Goal: Information Seeking & Learning: Find specific page/section

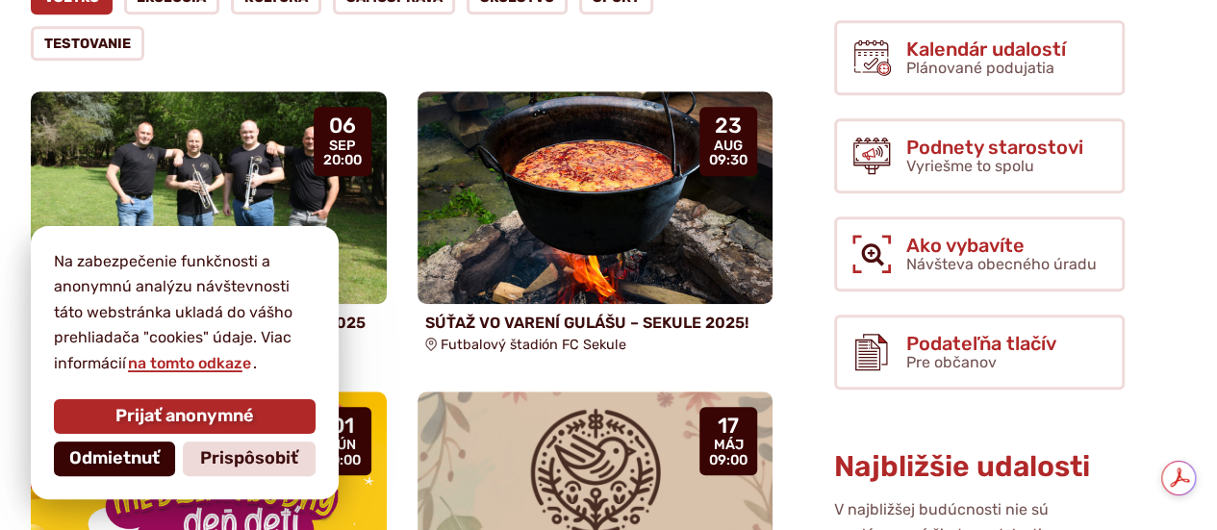
click at [119, 463] on span "Odmietnuť" at bounding box center [114, 458] width 90 height 21
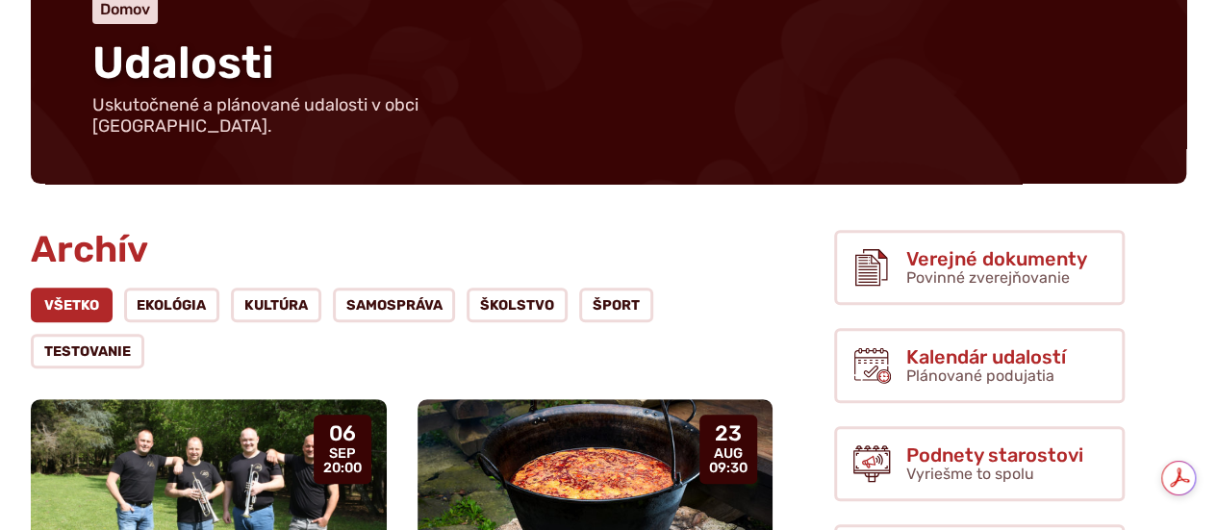
scroll to position [269, 0]
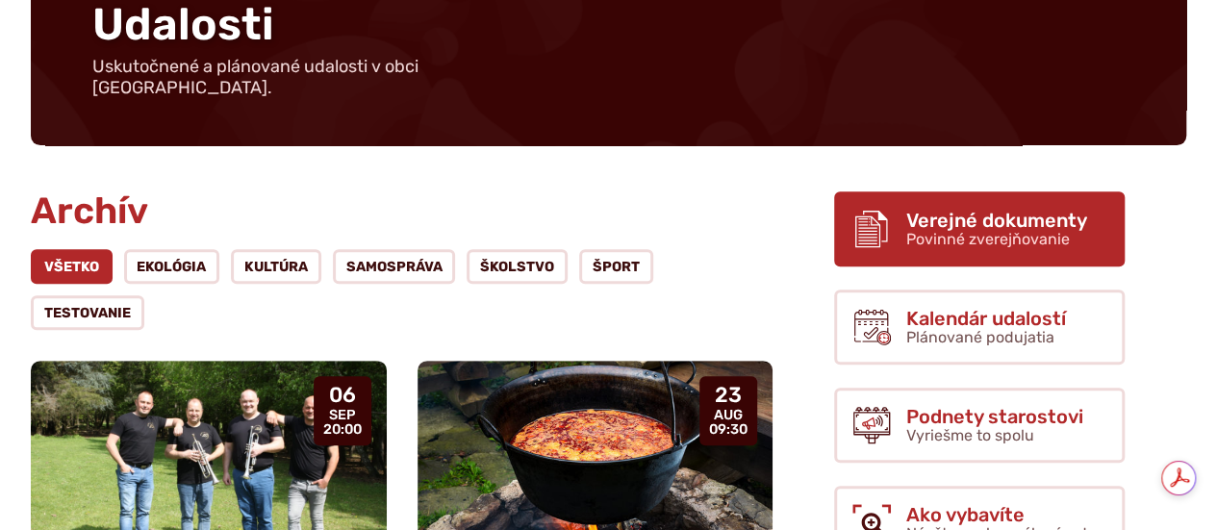
click at [966, 210] on span "Verejné dokumenty" at bounding box center [996, 220] width 181 height 21
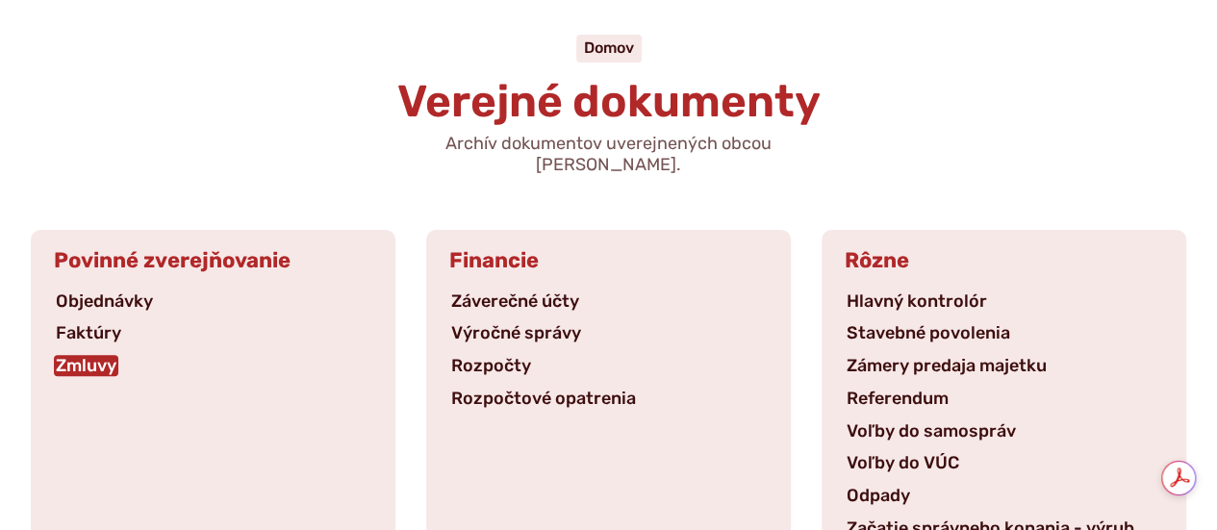
click at [96, 355] on link "Zmluvy" at bounding box center [86, 365] width 64 height 21
type input "*"
type input "**********"
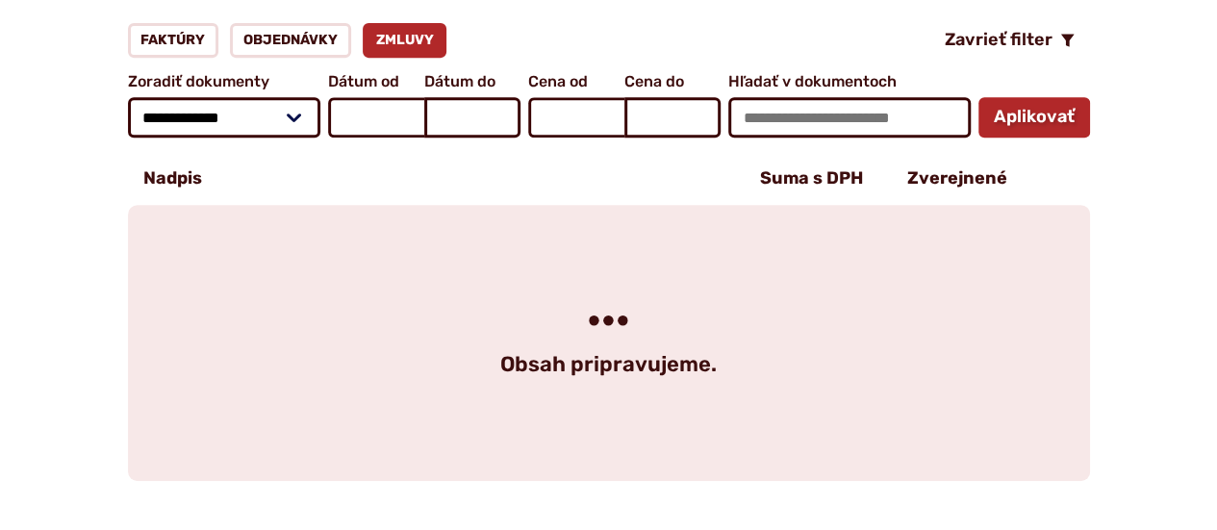
scroll to position [423, 0]
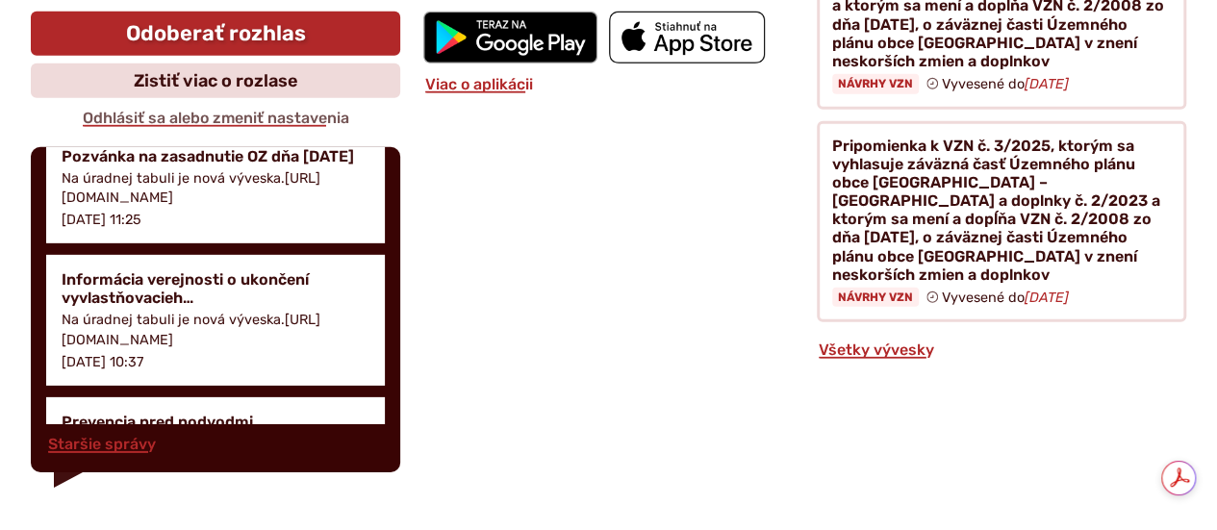
scroll to position [2342, 0]
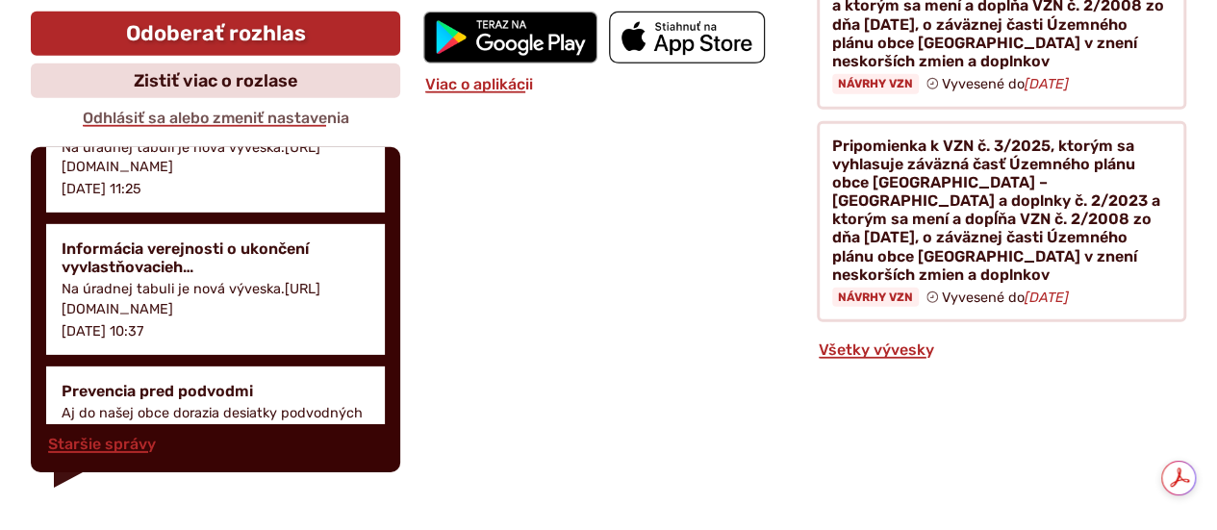
drag, startPoint x: 120, startPoint y: 152, endPoint x: 181, endPoint y: 163, distance: 61.5
click at [181, 135] on h4 "Pozvánka na zasadnutie OZ dňa [DATE]" at bounding box center [216, 125] width 308 height 18
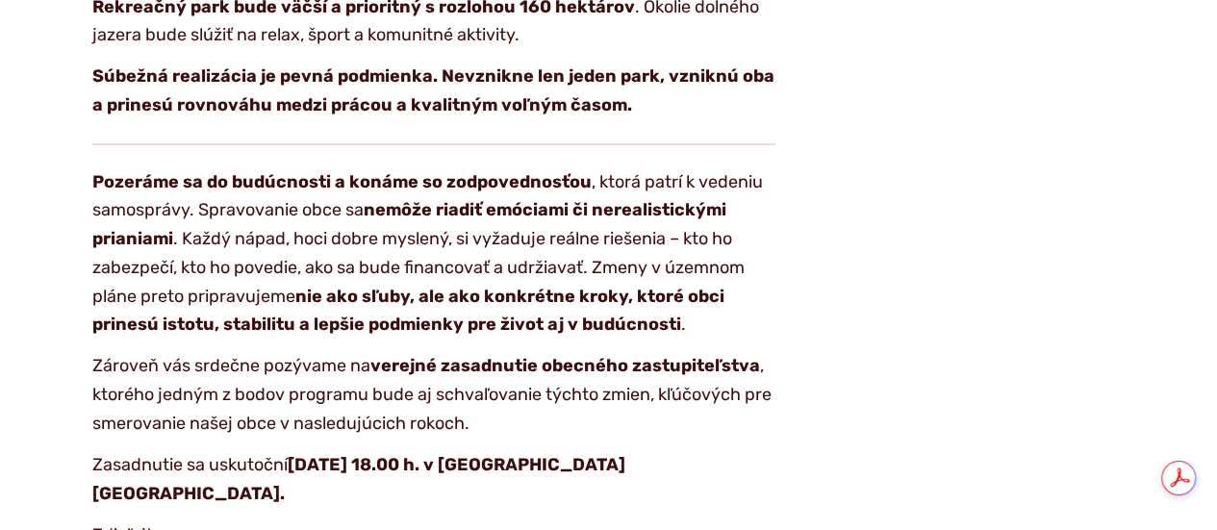
scroll to position [4524, 0]
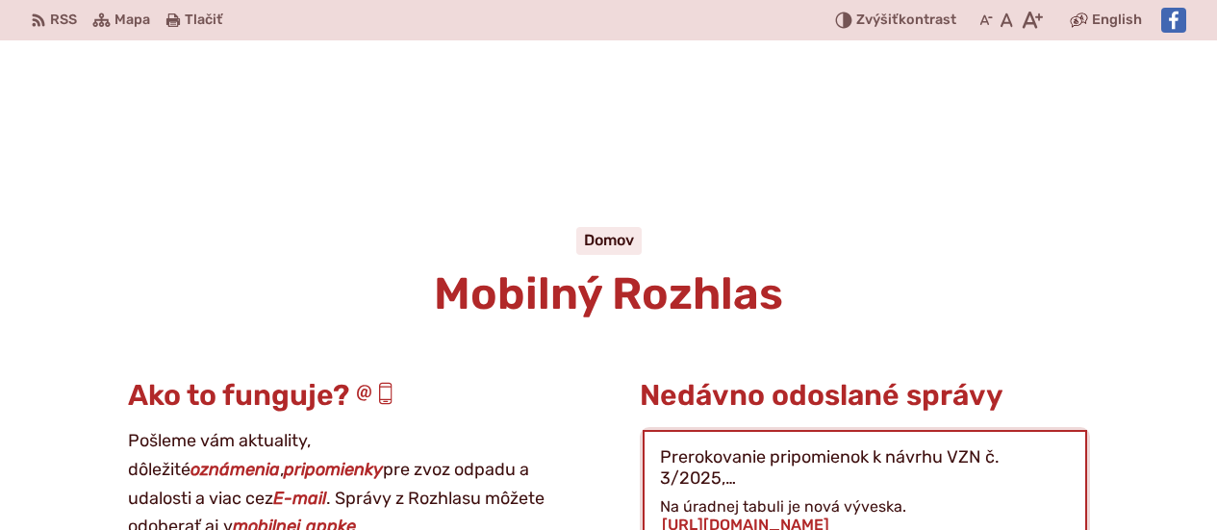
scroll to position [320, 0]
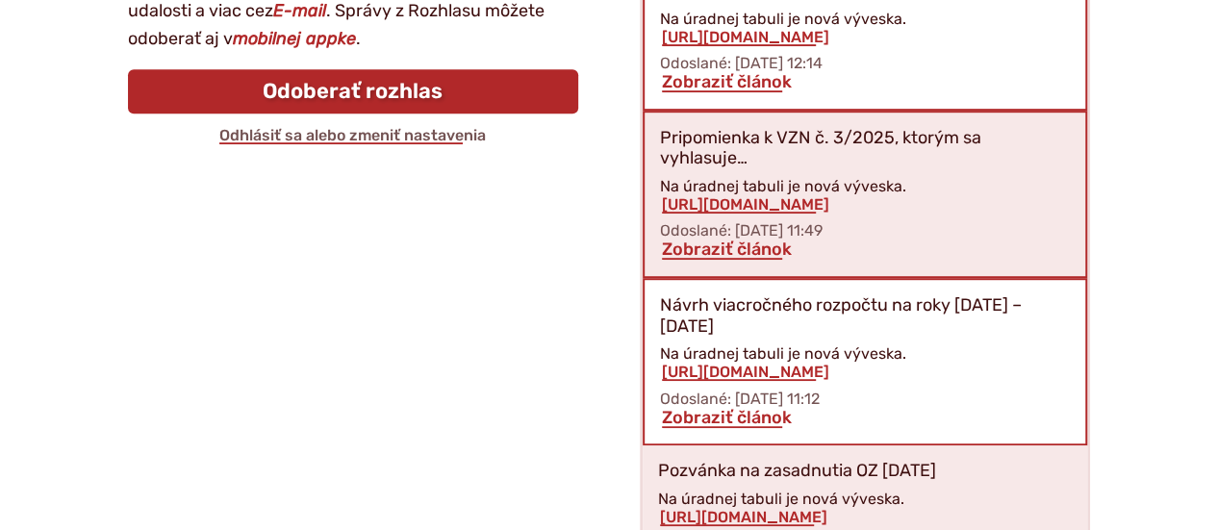
scroll to position [488, 0]
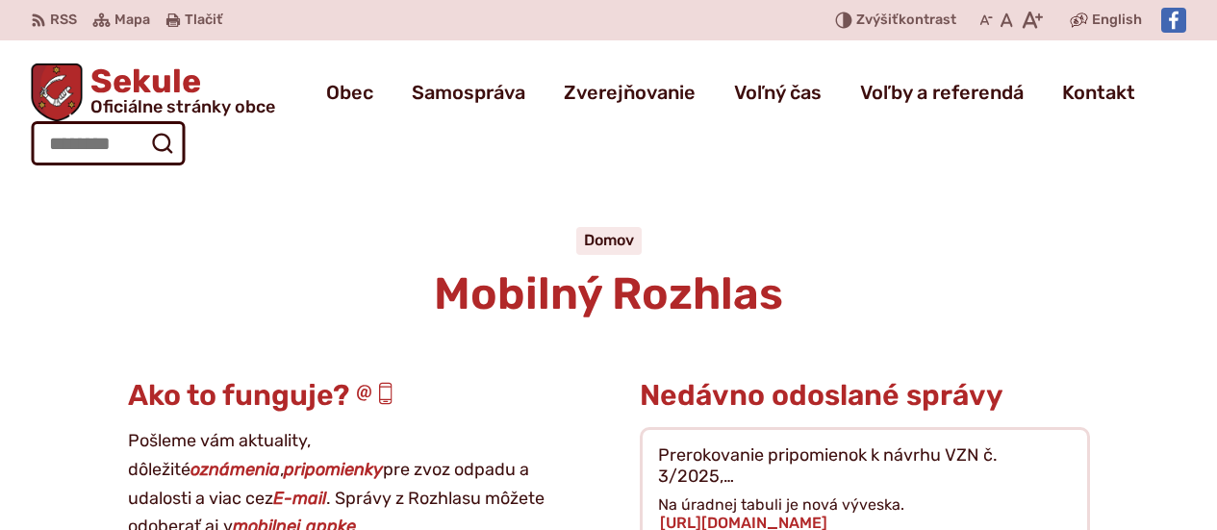
scroll to position [2236, 0]
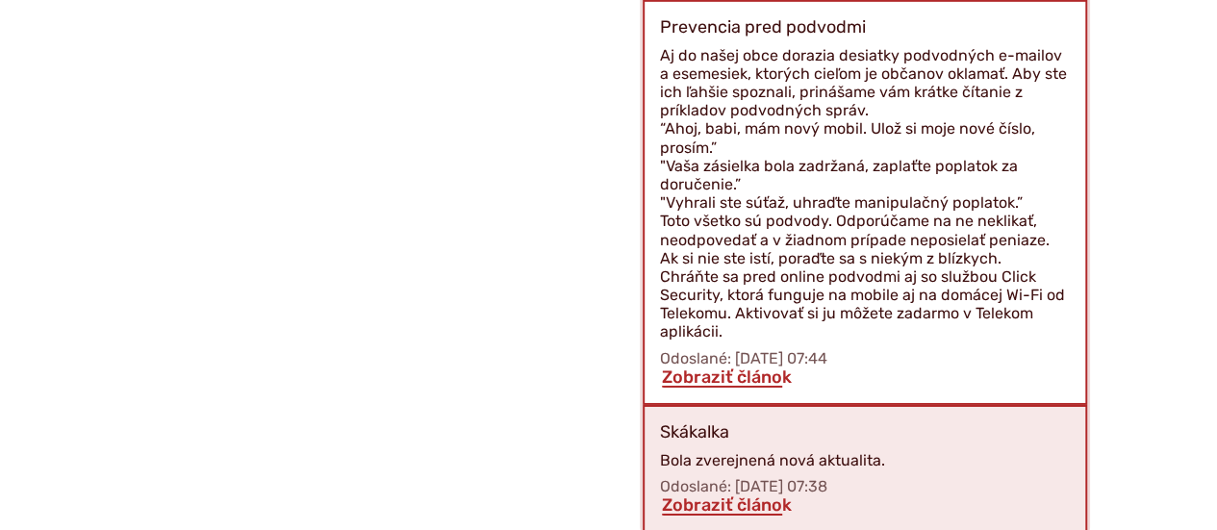
scroll to position [3156, 0]
